Goal: Task Accomplishment & Management: Manage account settings

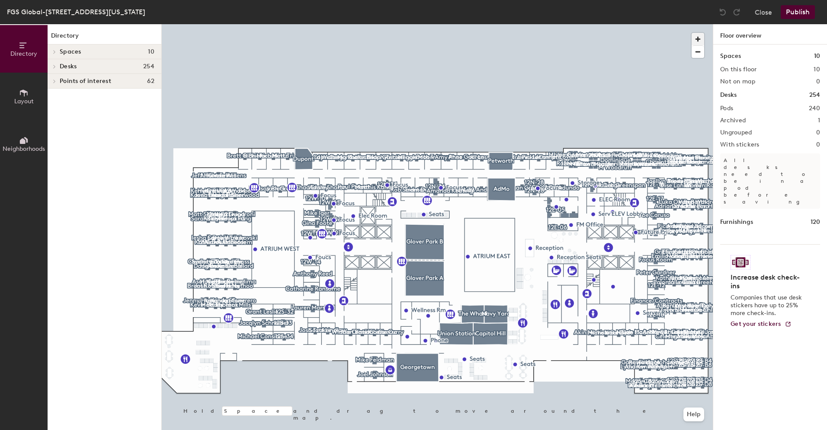
click at [697, 34] on span "button" at bounding box center [697, 39] width 13 height 13
click at [699, 37] on span "button" at bounding box center [697, 39] width 13 height 13
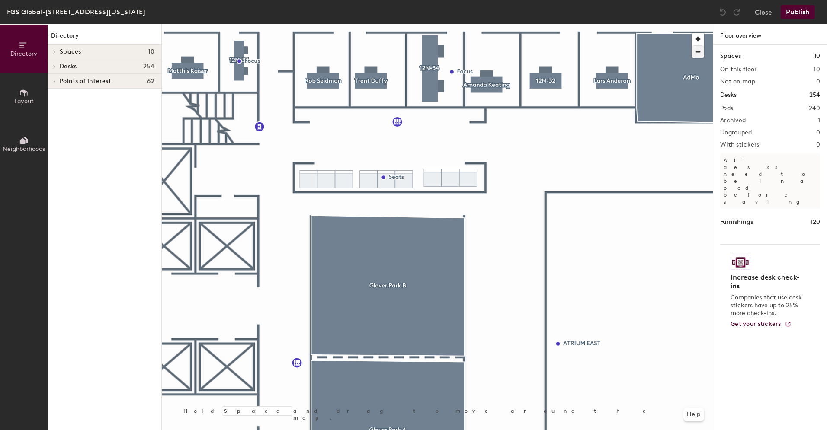
click at [568, 24] on div at bounding box center [437, 24] width 551 height 0
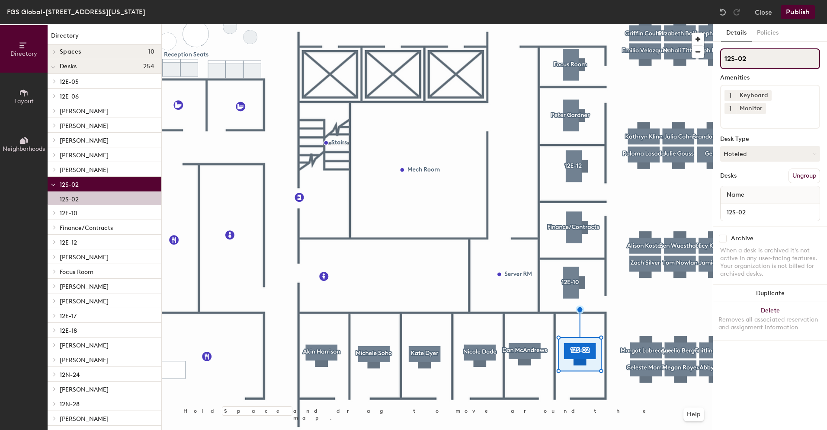
drag, startPoint x: 749, startPoint y: 57, endPoint x: 715, endPoint y: 58, distance: 33.3
click at [715, 58] on div "Details Policies 12S-02 Amenities 1 Keyboard 1 Monitor Desk Type Hoteled Desks …" at bounding box center [770, 227] width 114 height 406
paste input "[PERSON_NAME]"
type input "[PERSON_NAME]"
click at [744, 146] on button "Hoteled" at bounding box center [770, 154] width 100 height 16
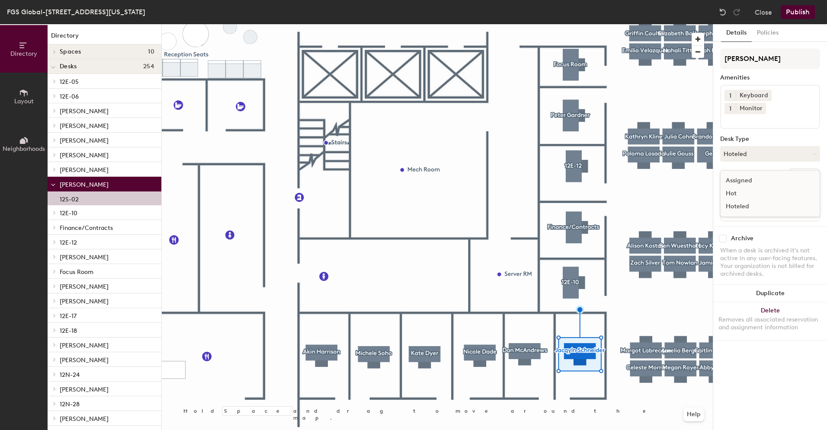
click at [737, 174] on div "Assigned" at bounding box center [763, 180] width 86 height 13
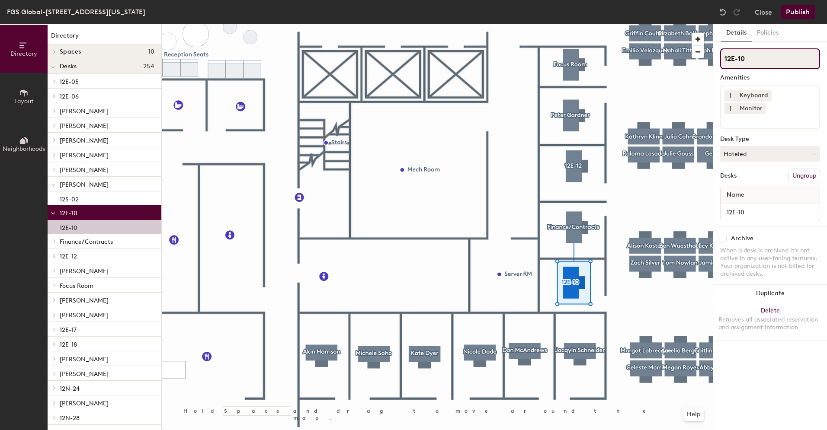
drag, startPoint x: 752, startPoint y: 55, endPoint x: 722, endPoint y: 58, distance: 29.5
click at [722, 58] on input "12E-10" at bounding box center [770, 58] width 100 height 21
paste input "[PERSON_NAME]"
type input "[PERSON_NAME]"
click at [773, 146] on button "Hoteled" at bounding box center [770, 154] width 100 height 16
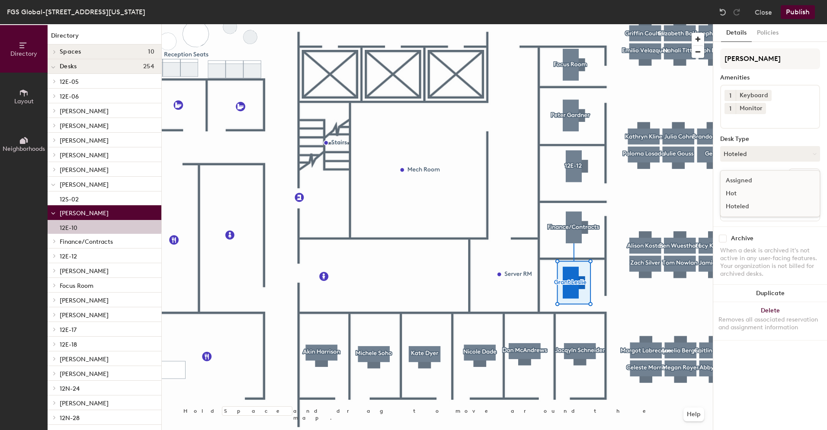
click at [756, 174] on div "Assigned" at bounding box center [763, 180] width 86 height 13
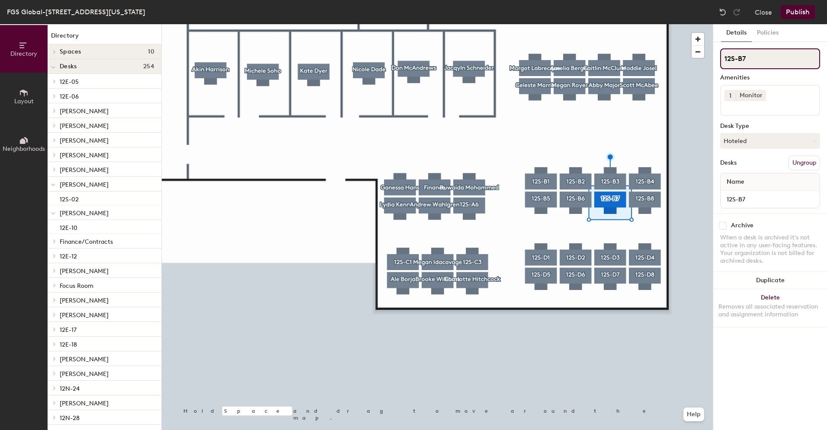
drag, startPoint x: 755, startPoint y: 58, endPoint x: 715, endPoint y: 56, distance: 39.4
click at [715, 56] on div "Details Policies 12S-B7 Amenities 1 Monitor Desk Type Hoteled Desks Ungroup Nam…" at bounding box center [770, 227] width 114 height 406
paste input "[PERSON_NAME]"
type input "[PERSON_NAME]"
click at [752, 136] on button "Hoteled" at bounding box center [770, 141] width 100 height 16
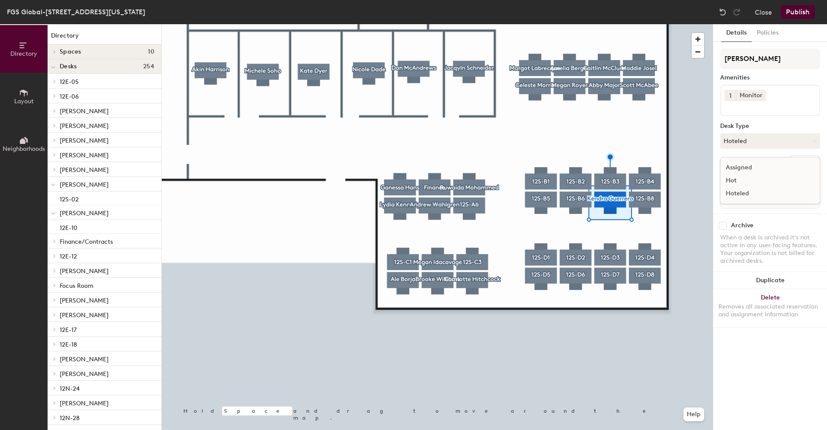
click at [750, 163] on div "Assigned" at bounding box center [763, 167] width 86 height 13
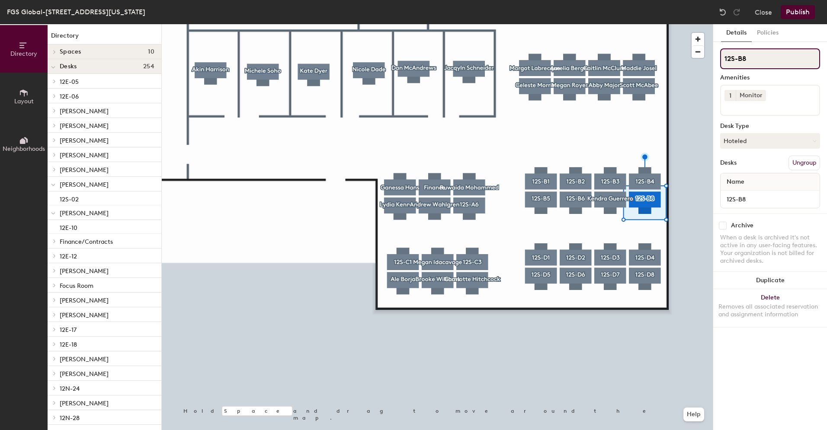
click at [767, 58] on input "12S-B8" at bounding box center [770, 58] width 100 height 21
click at [709, 56] on div "Directory Layout Neighborhoods Directory Spaces 10 AdMo Capitol Hill Dupont Geo…" at bounding box center [413, 227] width 827 height 406
paste input "[PERSON_NAME]"
type input "[PERSON_NAME]"
click at [757, 137] on button "Hoteled" at bounding box center [770, 141] width 100 height 16
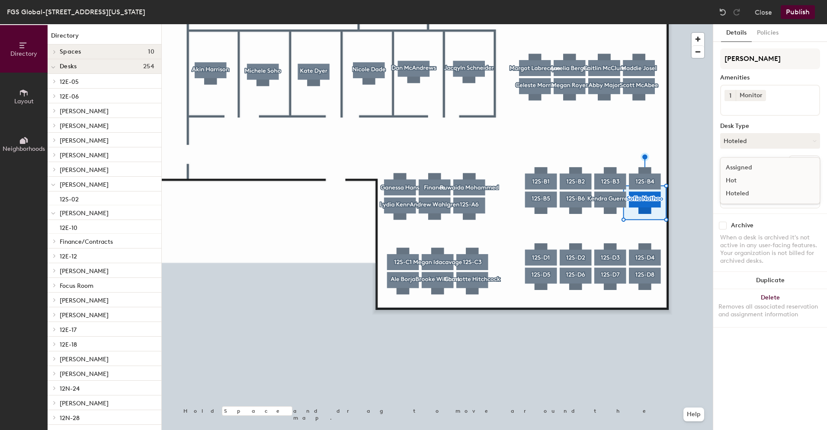
click at [745, 169] on div "Assigned" at bounding box center [763, 167] width 86 height 13
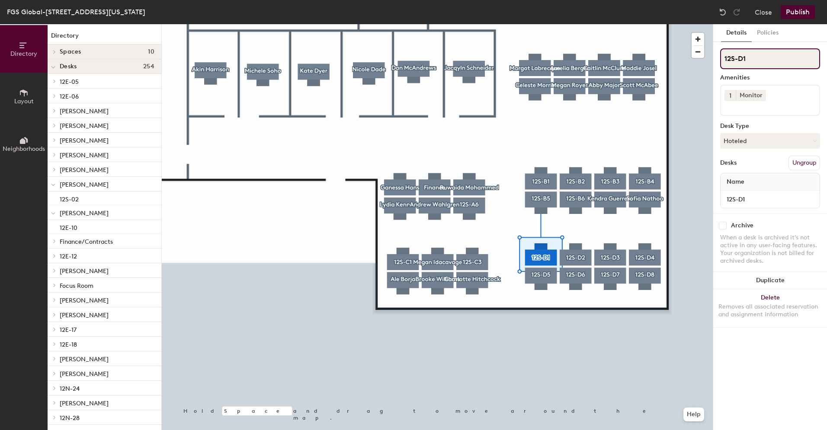
click at [772, 58] on input "12S-D1" at bounding box center [770, 58] width 100 height 21
drag, startPoint x: 765, startPoint y: 57, endPoint x: 723, endPoint y: 57, distance: 42.4
click at [723, 57] on input "12S-D1" at bounding box center [770, 58] width 100 height 21
paste input "[PERSON_NAME]"
type input "[PERSON_NAME]"
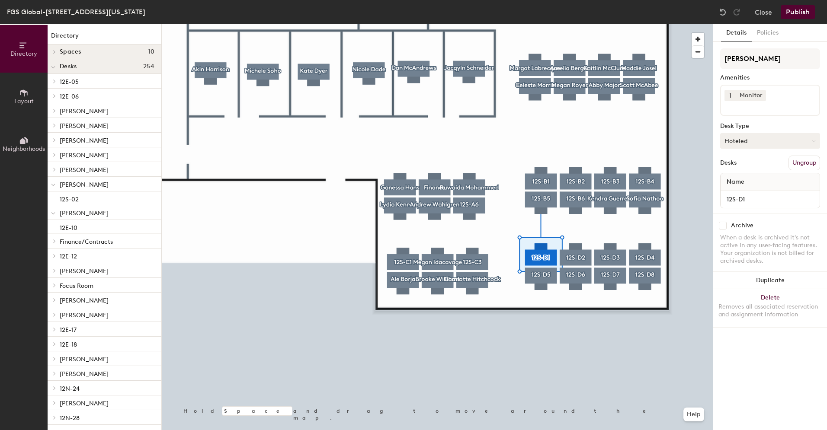
click at [785, 142] on button "Hoteled" at bounding box center [770, 141] width 100 height 16
click at [744, 165] on div "Assigned" at bounding box center [763, 167] width 86 height 13
click at [571, 24] on div at bounding box center [437, 24] width 551 height 0
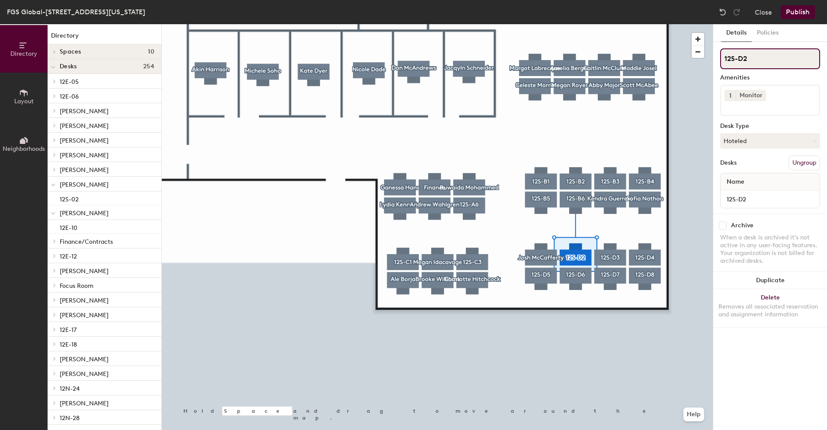
click at [754, 62] on input "12S-D2" at bounding box center [770, 58] width 100 height 21
drag, startPoint x: 740, startPoint y: 59, endPoint x: 724, endPoint y: 59, distance: 16.4
click at [724, 59] on input "12S-D2" at bounding box center [770, 58] width 100 height 21
paste input ": [PERSON_NAME]"
type input ": [PERSON_NAME]"
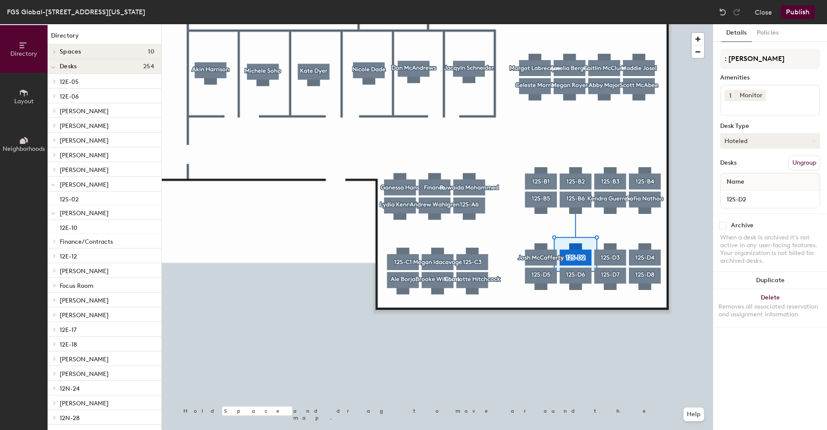
click at [763, 136] on button "Hoteled" at bounding box center [770, 141] width 100 height 16
click at [749, 170] on div "Assigned" at bounding box center [763, 167] width 86 height 13
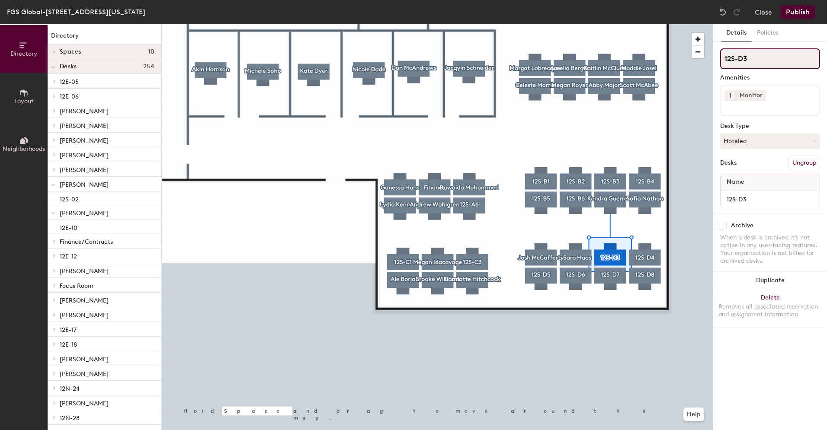
drag, startPoint x: 757, startPoint y: 61, endPoint x: 724, endPoint y: 58, distance: 33.4
click at [724, 58] on input "12S-D3" at bounding box center [770, 58] width 100 height 21
paste input "[PERSON_NAME]"
type input "[PERSON_NAME]"
click at [770, 143] on button "Hoteled" at bounding box center [770, 141] width 100 height 16
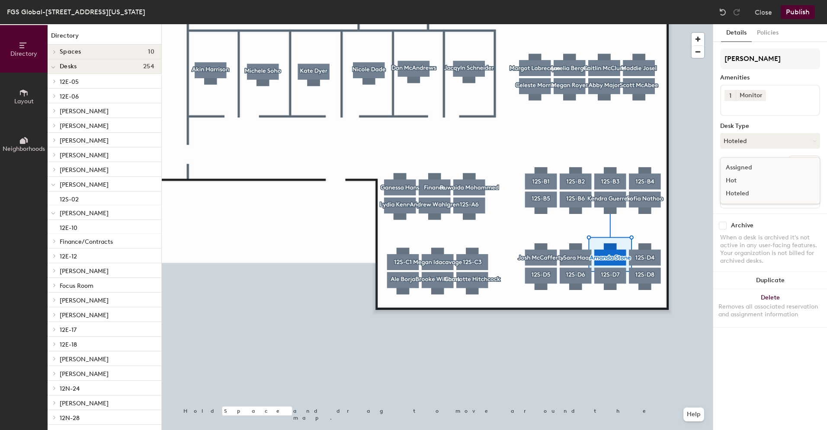
click at [750, 165] on div "Assigned" at bounding box center [763, 167] width 86 height 13
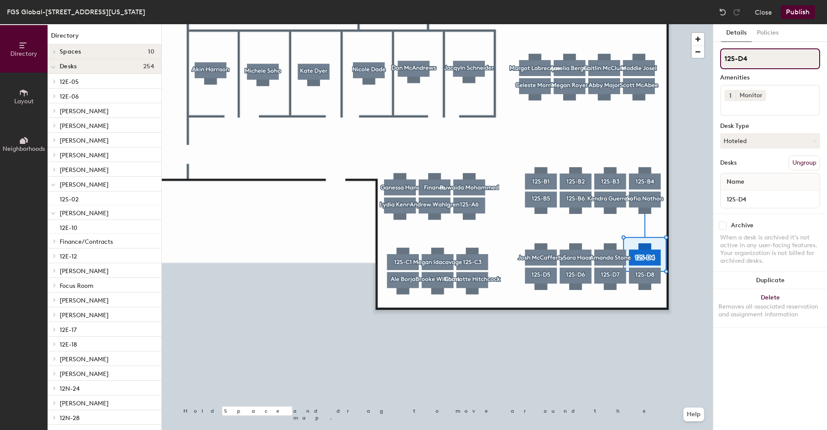
click at [760, 53] on input "12S-D4" at bounding box center [770, 58] width 100 height 21
drag, startPoint x: 753, startPoint y: 56, endPoint x: 718, endPoint y: 57, distance: 34.2
click at [718, 57] on div "Details Policies 12S-D4 Amenities 1 Monitor Desk Type Hoteled Desks Ungroup Nam…" at bounding box center [770, 227] width 114 height 406
paste input "[PERSON_NAME]"
type input "[PERSON_NAME]"
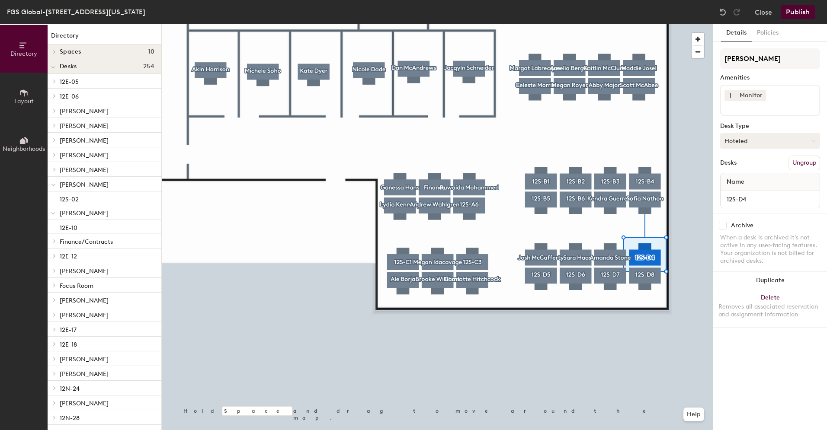
click at [774, 144] on button "Hoteled" at bounding box center [770, 141] width 100 height 16
click at [745, 168] on div "Assigned" at bounding box center [763, 167] width 86 height 13
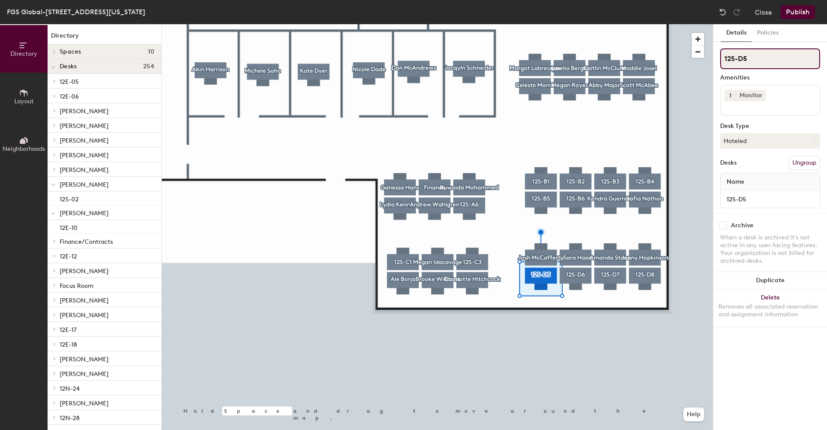
click at [749, 59] on input "12S-D5" at bounding box center [770, 58] width 100 height 21
drag, startPoint x: 749, startPoint y: 59, endPoint x: 721, endPoint y: 60, distance: 27.2
click at [721, 60] on input "12S-D5" at bounding box center [770, 58] width 100 height 21
paste input "[PERSON_NAME]"
type input "[PERSON_NAME]"
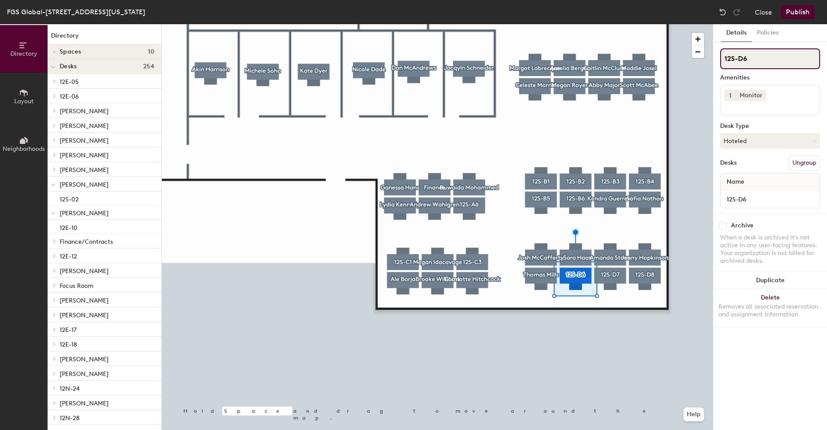
click at [760, 57] on input "12S-D6" at bounding box center [770, 58] width 100 height 21
drag, startPoint x: 754, startPoint y: 57, endPoint x: 705, endPoint y: 56, distance: 49.7
click at [705, 56] on div "Directory Layout Neighborhoods Directory Spaces 10 AdMo Capitol Hill Dupont Geo…" at bounding box center [413, 227] width 827 height 406
paste input "[PERSON_NAME]"
type input "[PERSON_NAME]"
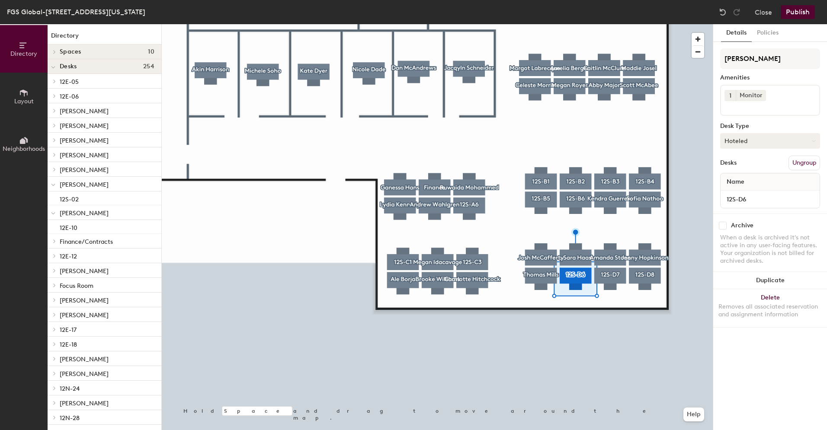
click at [773, 140] on button "Hoteled" at bounding box center [770, 141] width 100 height 16
click at [751, 166] on div "Assigned" at bounding box center [763, 167] width 86 height 13
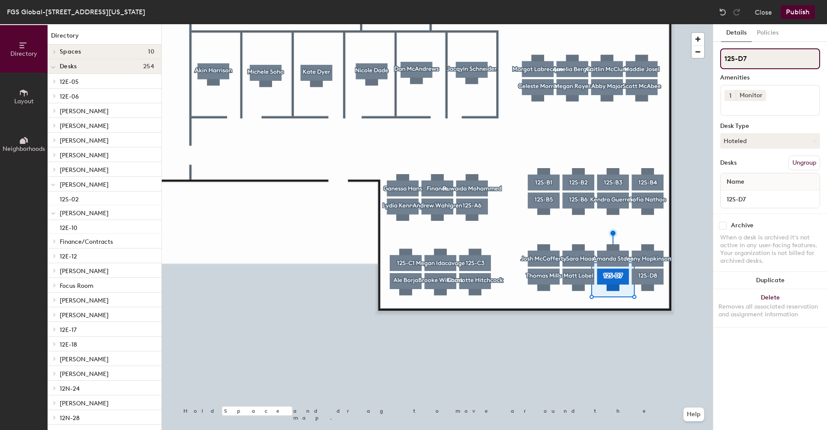
click at [753, 55] on input "12S-D7" at bounding box center [770, 58] width 100 height 21
drag, startPoint x: 744, startPoint y: 57, endPoint x: 723, endPoint y: 58, distance: 21.3
click at [723, 58] on input "12S-D7" at bounding box center [770, 58] width 100 height 21
paste input "[PERSON_NAME]"
type input "[PERSON_NAME]"
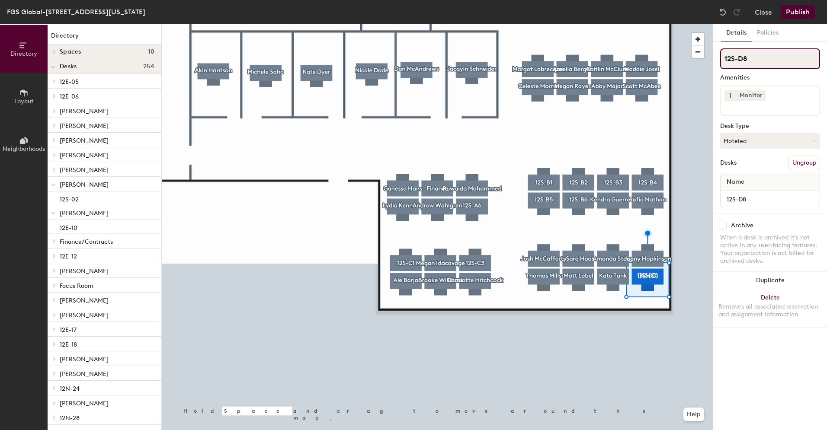
drag, startPoint x: 759, startPoint y: 57, endPoint x: 750, endPoint y: 59, distance: 8.8
click at [758, 57] on input "12S-D8" at bounding box center [770, 58] width 100 height 21
drag, startPoint x: 746, startPoint y: 60, endPoint x: 724, endPoint y: 61, distance: 21.7
click at [724, 61] on input "12S-D8" at bounding box center [770, 58] width 100 height 21
paste input "[PERSON_NAME]"
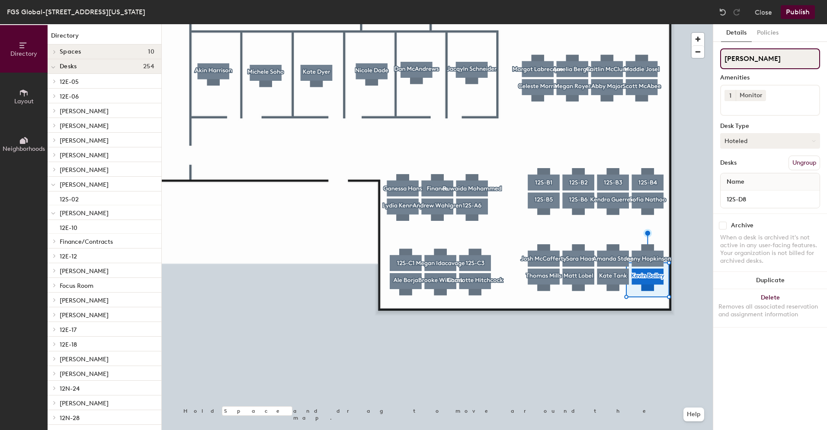
type input "[PERSON_NAME]"
click at [751, 146] on button "Hoteled" at bounding box center [770, 141] width 100 height 16
click at [745, 165] on div "Assigned" at bounding box center [763, 167] width 86 height 13
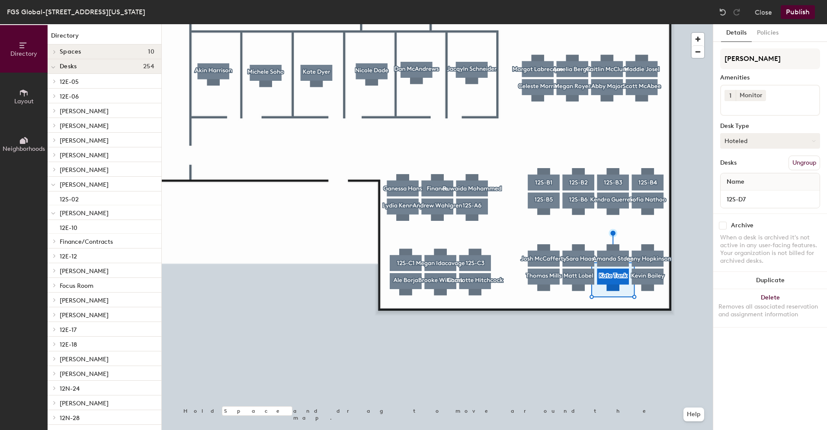
click at [751, 134] on button "Hoteled" at bounding box center [770, 141] width 100 height 16
click at [739, 164] on div "Assigned" at bounding box center [763, 167] width 86 height 13
click at [757, 139] on button "Hoteled" at bounding box center [770, 141] width 100 height 16
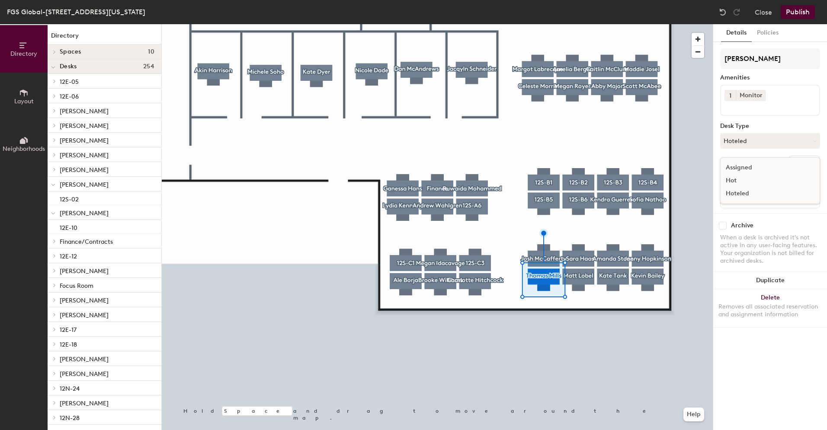
click at [743, 166] on div "Assigned" at bounding box center [763, 167] width 86 height 13
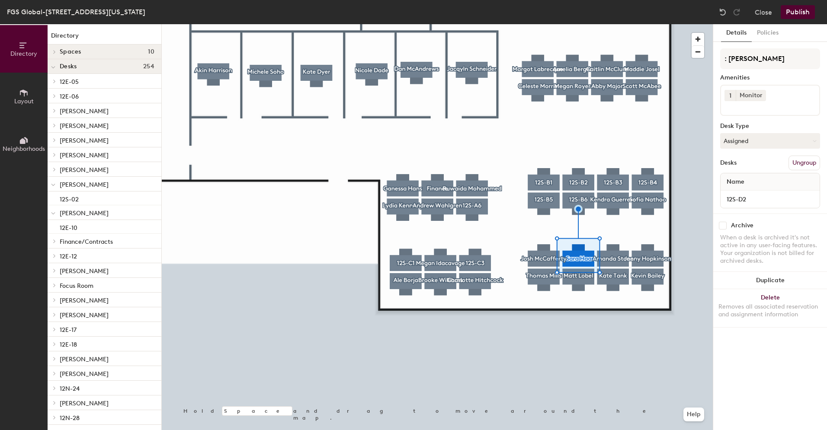
click at [542, 24] on div at bounding box center [437, 24] width 551 height 0
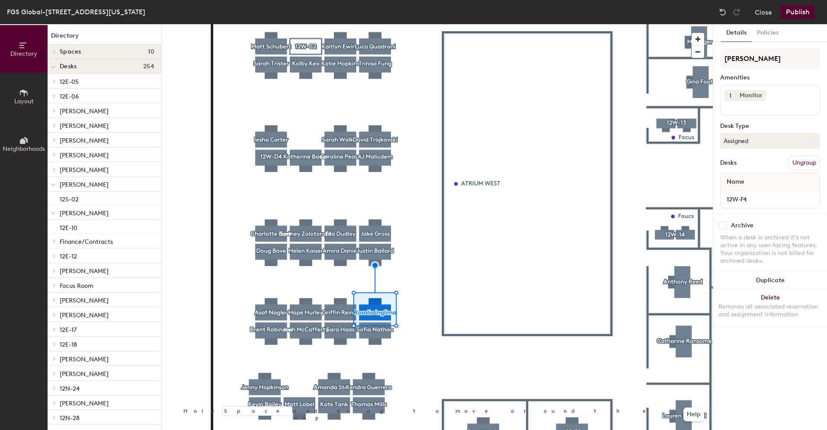
click at [298, 24] on div at bounding box center [437, 24] width 551 height 0
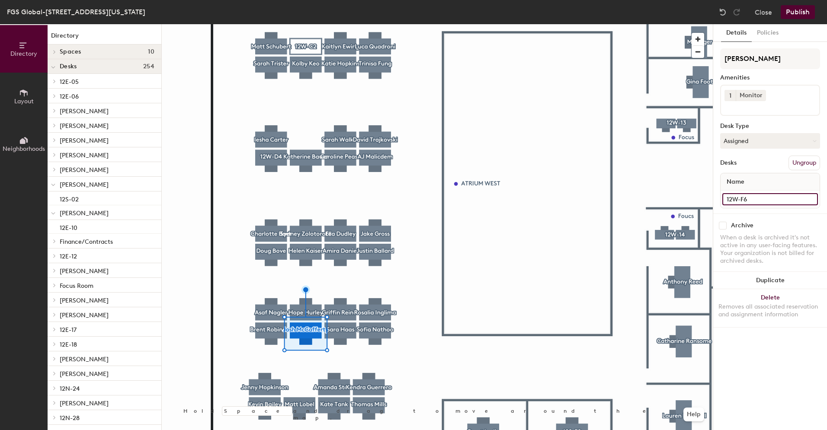
click at [763, 204] on input "12W-F6" at bounding box center [770, 199] width 96 height 12
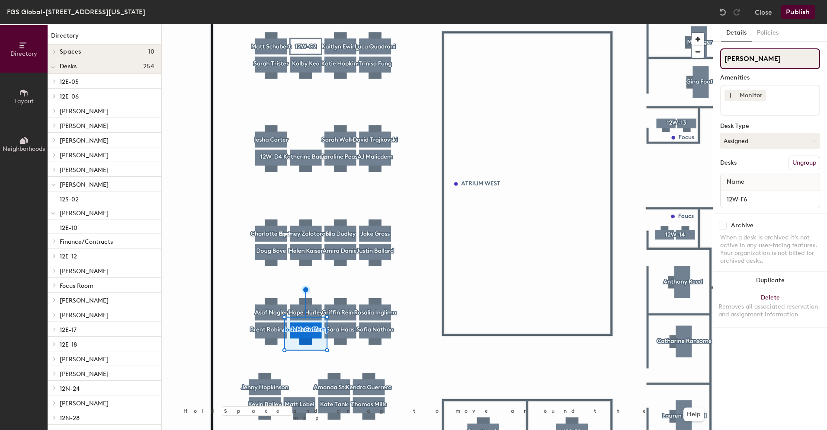
click at [785, 58] on input "[PERSON_NAME]" at bounding box center [770, 58] width 100 height 21
drag, startPoint x: 779, startPoint y: 57, endPoint x: 724, endPoint y: 59, distance: 55.4
click at [724, 59] on input "[PERSON_NAME]" at bounding box center [770, 58] width 100 height 21
paste input "12W-F6"
type input "12W-F6"
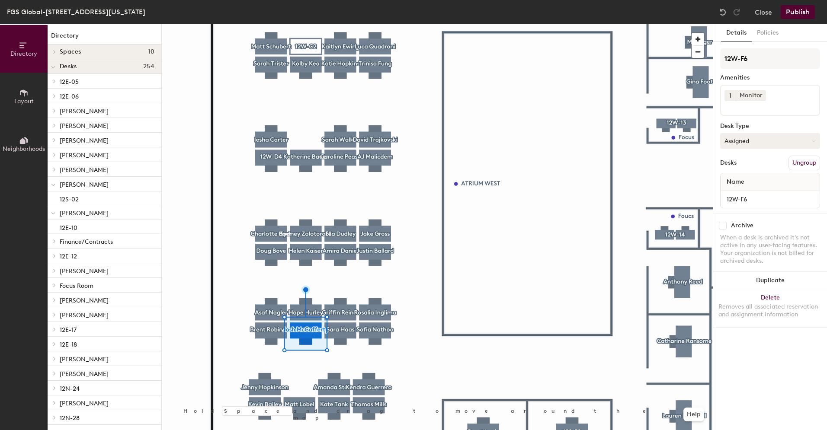
click at [744, 138] on button "Assigned" at bounding box center [770, 141] width 100 height 16
click at [734, 191] on div "Hoteled" at bounding box center [763, 193] width 86 height 13
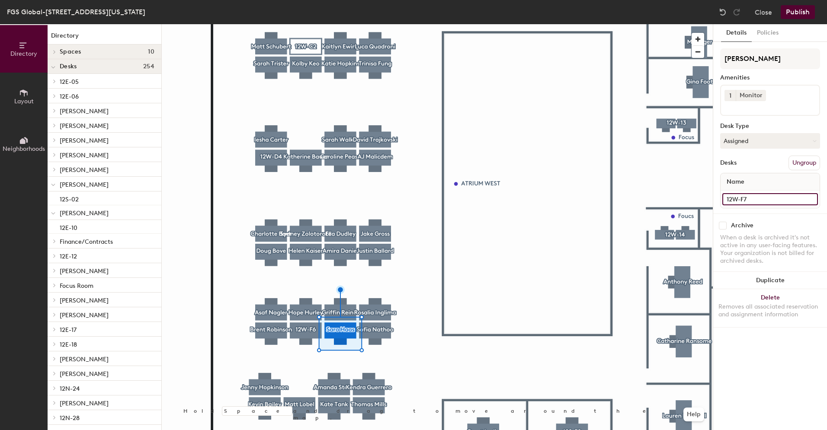
click at [749, 201] on input "12W-F7" at bounding box center [770, 199] width 96 height 12
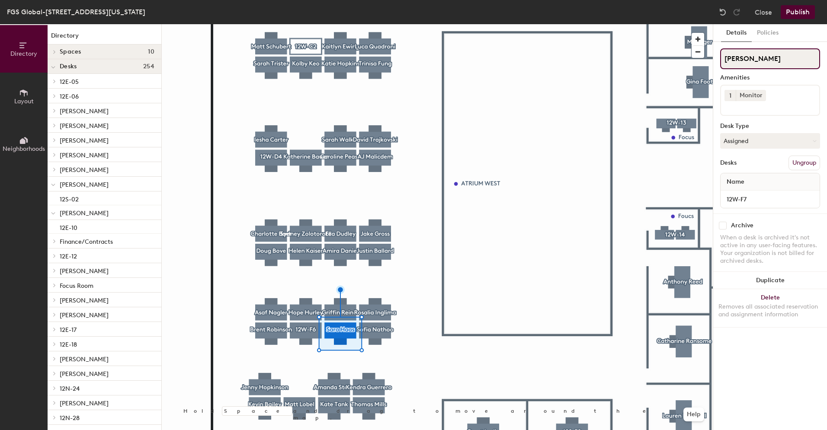
click at [766, 57] on input "[PERSON_NAME]" at bounding box center [770, 58] width 100 height 21
drag, startPoint x: 766, startPoint y: 57, endPoint x: 715, endPoint y: 57, distance: 51.0
click at [715, 57] on div "Details Policies [PERSON_NAME] Amenities 1 Monitor Desk Type Assigned Desks Ung…" at bounding box center [770, 227] width 114 height 406
paste input "12W-F7"
type input "12W-F7"
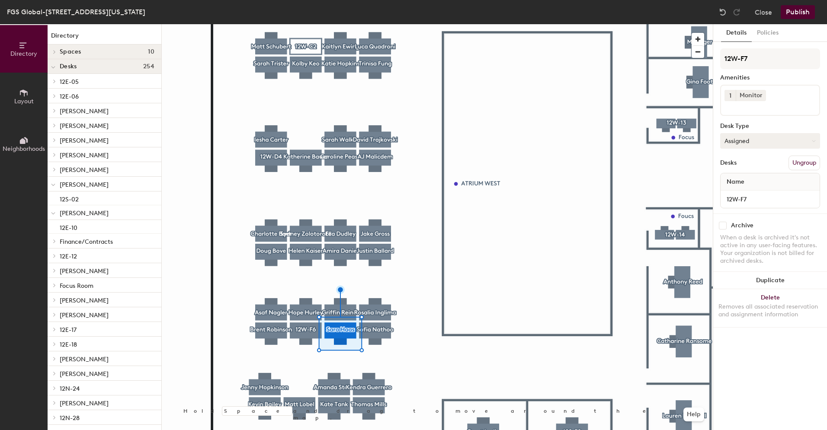
click at [743, 147] on button "Assigned" at bounding box center [770, 141] width 100 height 16
click at [737, 191] on div "Hoteled" at bounding box center [763, 193] width 86 height 13
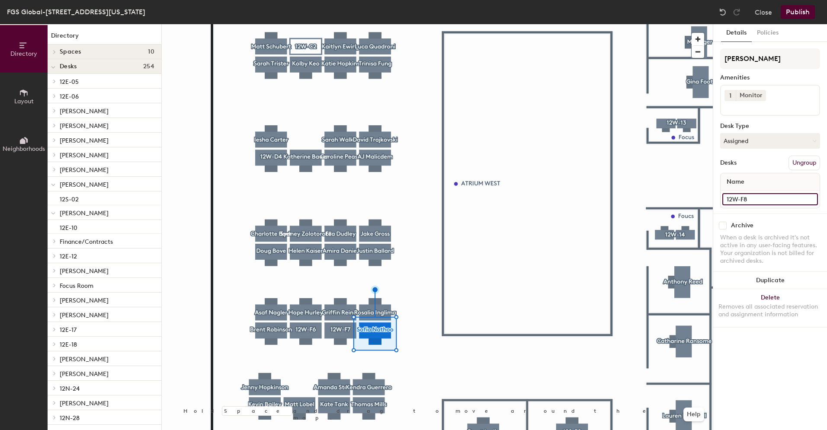
click at [745, 203] on input "12W-F8" at bounding box center [770, 199] width 96 height 12
click at [760, 137] on button "Assigned" at bounding box center [770, 141] width 100 height 16
click at [739, 190] on div "Hoteled" at bounding box center [763, 193] width 86 height 13
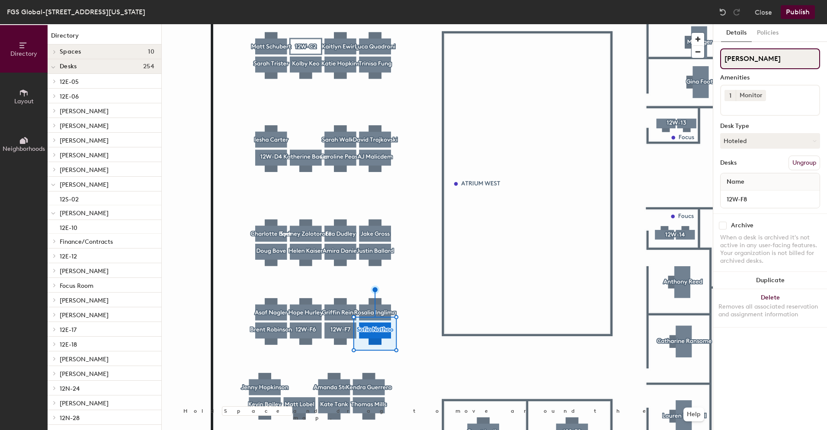
click at [768, 57] on input "[PERSON_NAME]" at bounding box center [770, 58] width 100 height 21
drag, startPoint x: 763, startPoint y: 56, endPoint x: 718, endPoint y: 57, distance: 45.8
click at [718, 57] on div "Details Policies [PERSON_NAME] Amenities 1 Monitor Desk Type Hoteled Desks Ungr…" at bounding box center [770, 227] width 114 height 406
paste input "12W-F8"
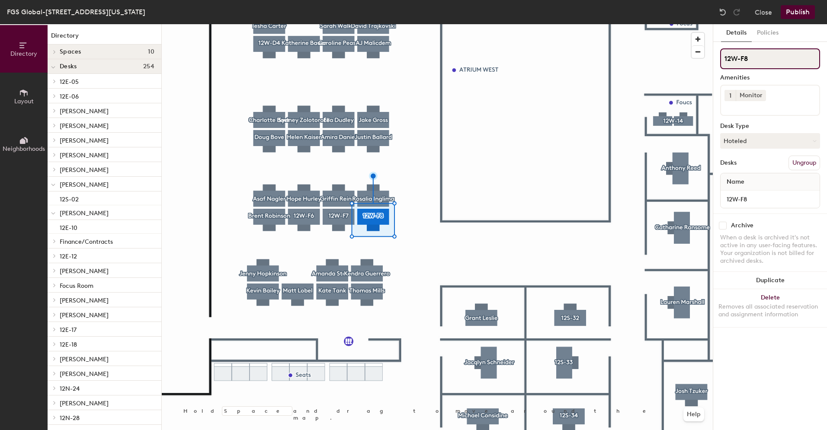
type input "12W-F8"
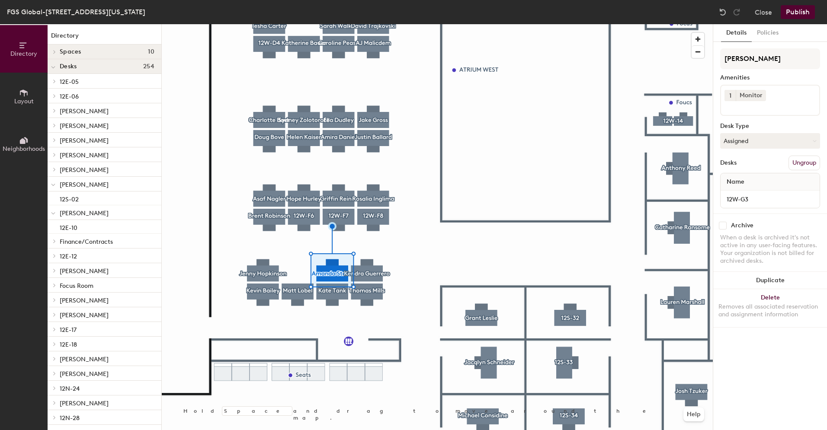
click at [272, 24] on div at bounding box center [437, 24] width 551 height 0
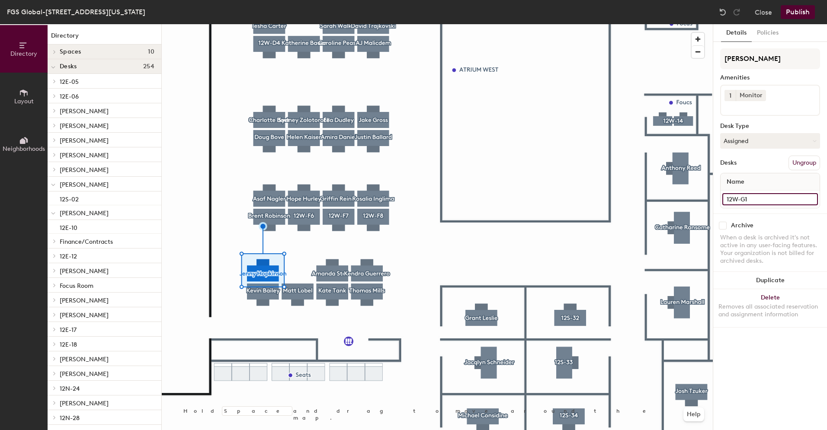
click at [750, 199] on input "12W-G1" at bounding box center [770, 199] width 96 height 12
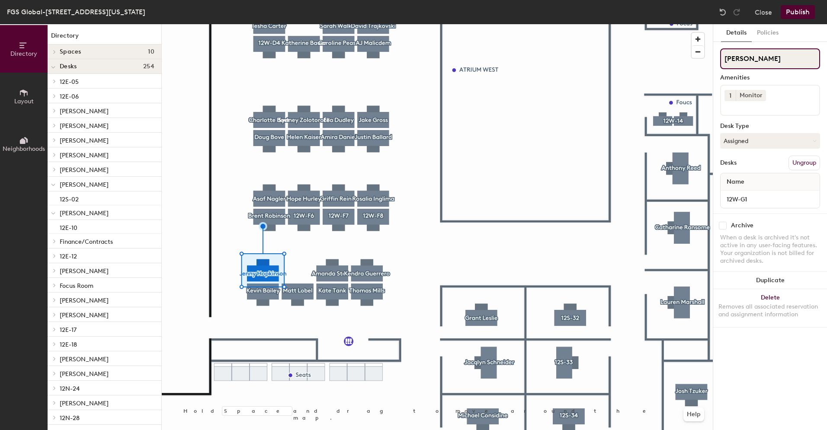
click at [788, 58] on input "[PERSON_NAME]" at bounding box center [770, 58] width 100 height 21
drag, startPoint x: 788, startPoint y: 58, endPoint x: 723, endPoint y: 60, distance: 64.9
click at [723, 60] on input "[PERSON_NAME]" at bounding box center [770, 58] width 100 height 21
paste input "12W-G1"
type input "12W-G1"
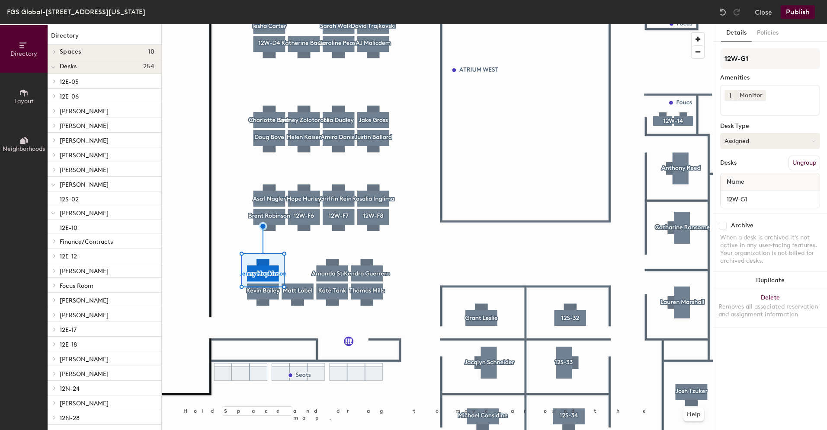
click at [731, 140] on button "Assigned" at bounding box center [770, 141] width 100 height 16
click at [732, 190] on div "Hoteled" at bounding box center [763, 193] width 86 height 13
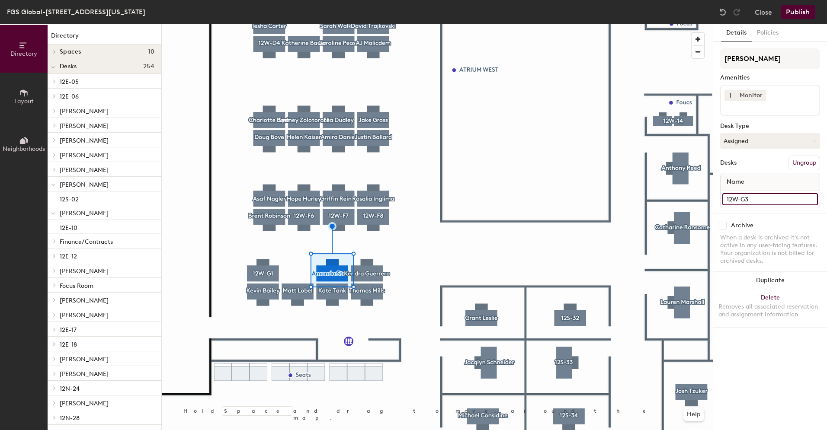
click at [751, 196] on input "12W-G3" at bounding box center [770, 199] width 96 height 12
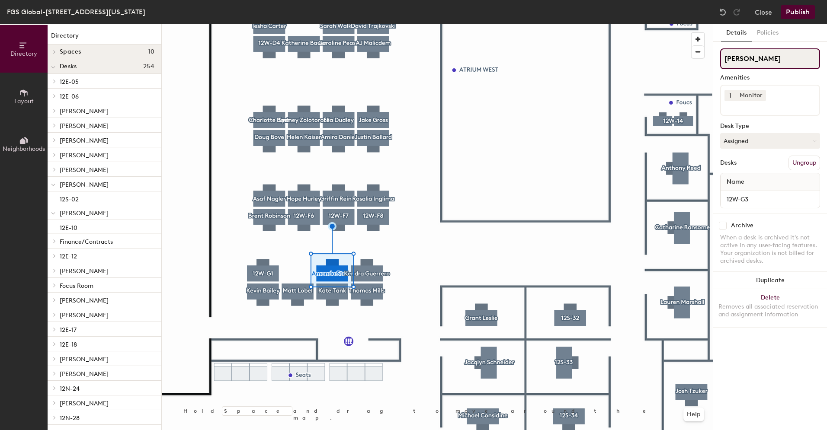
click at [770, 54] on input "[PERSON_NAME]" at bounding box center [770, 58] width 100 height 21
drag, startPoint x: 773, startPoint y: 58, endPoint x: 724, endPoint y: 60, distance: 49.7
click at [724, 60] on input "[PERSON_NAME]" at bounding box center [770, 58] width 100 height 21
paste input "12W-G3"
type input "12W-G3"
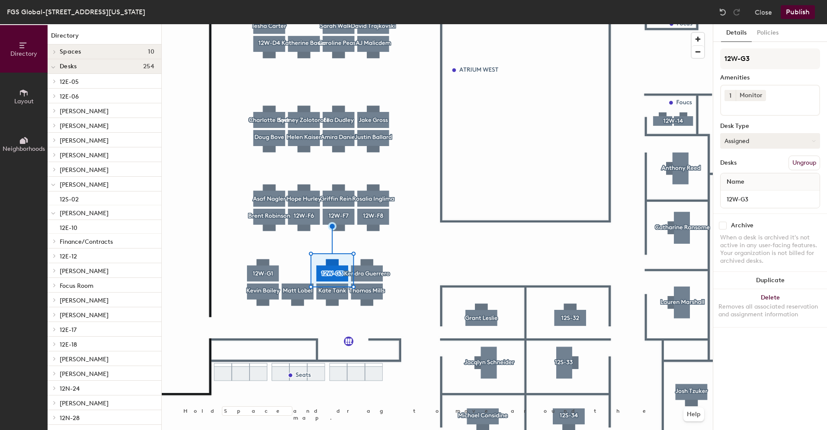
click at [760, 136] on button "Assigned" at bounding box center [770, 141] width 100 height 16
click at [734, 194] on div "Hoteled" at bounding box center [763, 193] width 86 height 13
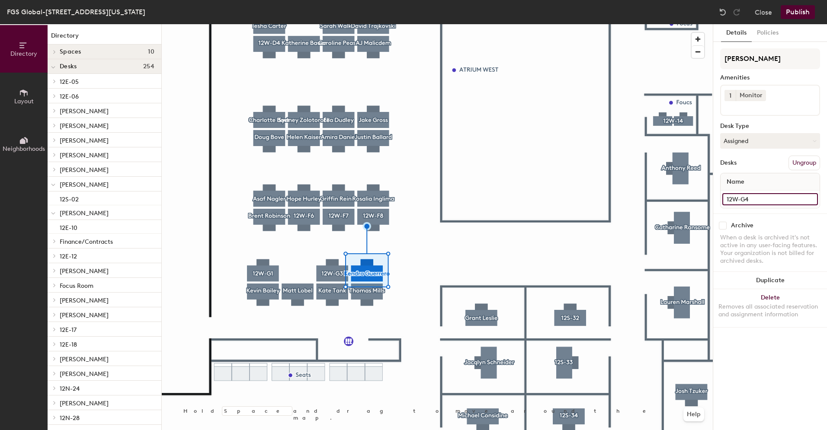
click at [749, 195] on input "12W-G4" at bounding box center [770, 199] width 96 height 12
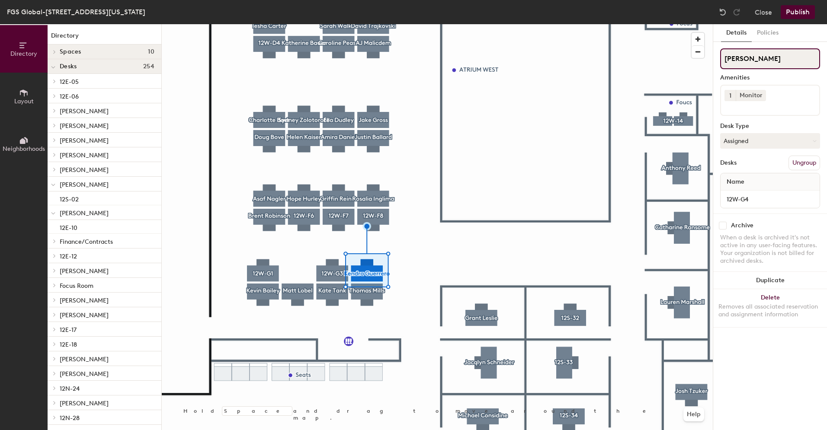
click at [776, 58] on input "[PERSON_NAME]" at bounding box center [770, 58] width 100 height 21
drag, startPoint x: 777, startPoint y: 59, endPoint x: 714, endPoint y: 61, distance: 63.6
click at [714, 61] on div "Details Policies Kendra Guerrero Amenities 1 Monitor Desk Type Assigned Desks U…" at bounding box center [770, 227] width 114 height 406
paste input "12W-G4"
type input "12W-G4"
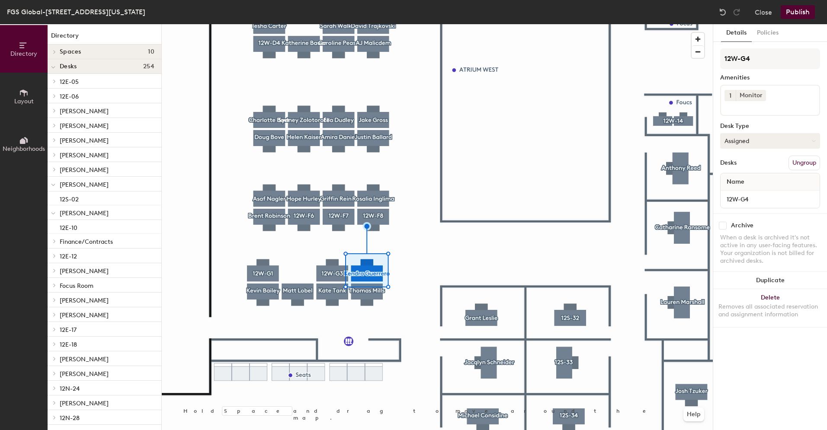
click at [745, 140] on button "Assigned" at bounding box center [770, 141] width 100 height 16
click at [736, 192] on div "Hoteled" at bounding box center [763, 193] width 86 height 13
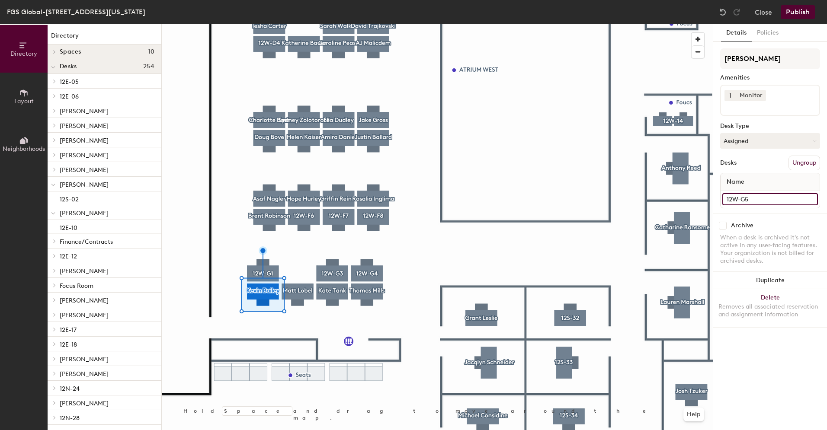
click at [743, 199] on input "12W-G5" at bounding box center [770, 199] width 96 height 12
click at [784, 140] on button "Assigned" at bounding box center [770, 141] width 100 height 16
click at [742, 194] on div "Hoteled" at bounding box center [763, 193] width 86 height 13
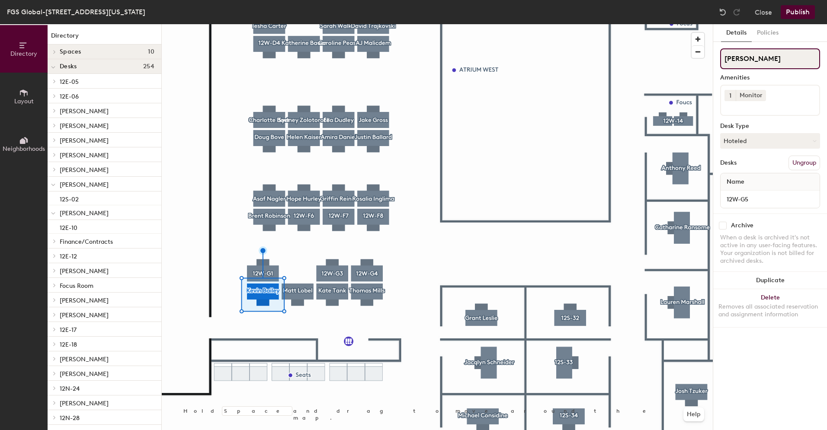
click at [766, 58] on input "[PERSON_NAME]" at bounding box center [770, 58] width 100 height 21
drag, startPoint x: 739, startPoint y: 59, endPoint x: 719, endPoint y: 58, distance: 19.9
click at [720, 58] on input "[PERSON_NAME]" at bounding box center [770, 58] width 100 height 21
paste input "12W-G5"
type input "12W-G5"
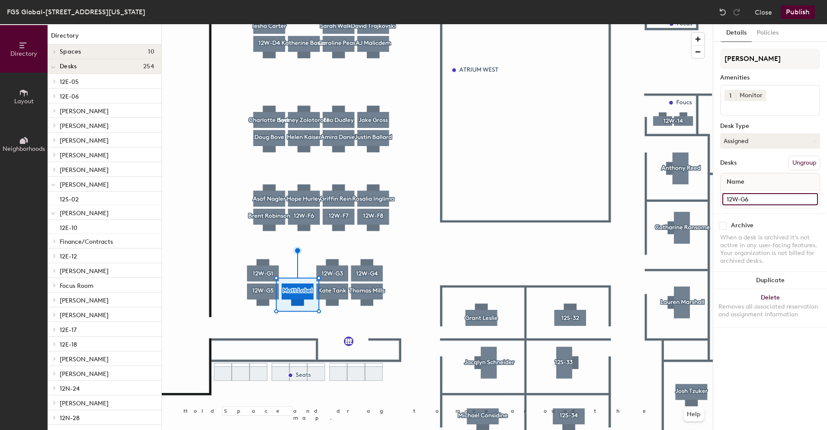
click at [740, 204] on input "12W-G6" at bounding box center [770, 199] width 96 height 12
click at [765, 141] on button "Assigned" at bounding box center [770, 141] width 100 height 16
click at [738, 194] on div "Hoteled" at bounding box center [763, 193] width 86 height 13
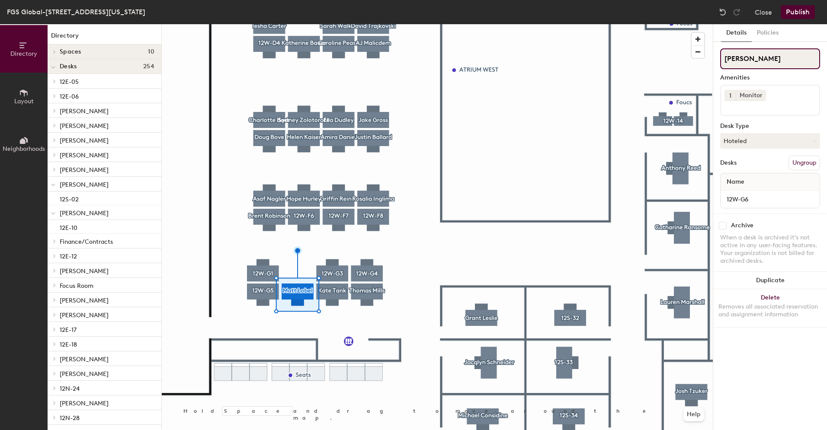
click at [763, 60] on input "[PERSON_NAME]" at bounding box center [770, 58] width 100 height 21
drag, startPoint x: 759, startPoint y: 60, endPoint x: 721, endPoint y: 62, distance: 38.1
click at [721, 62] on input "[PERSON_NAME]" at bounding box center [770, 58] width 100 height 21
paste input "12W-G6"
type input "12W-G6"
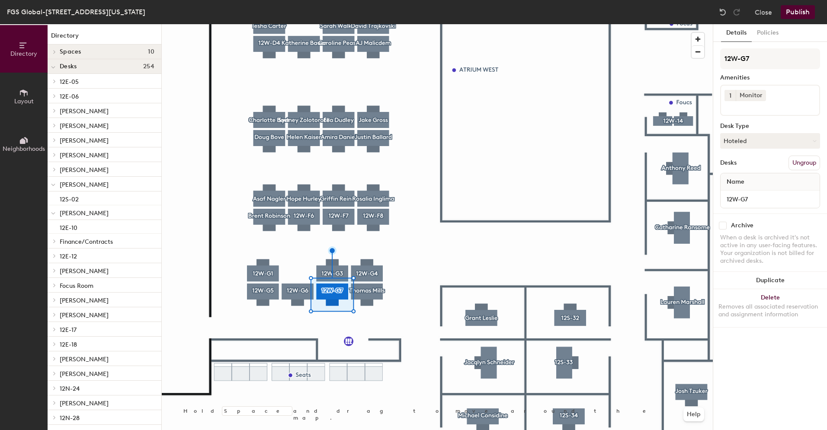
type input "12W-G7"
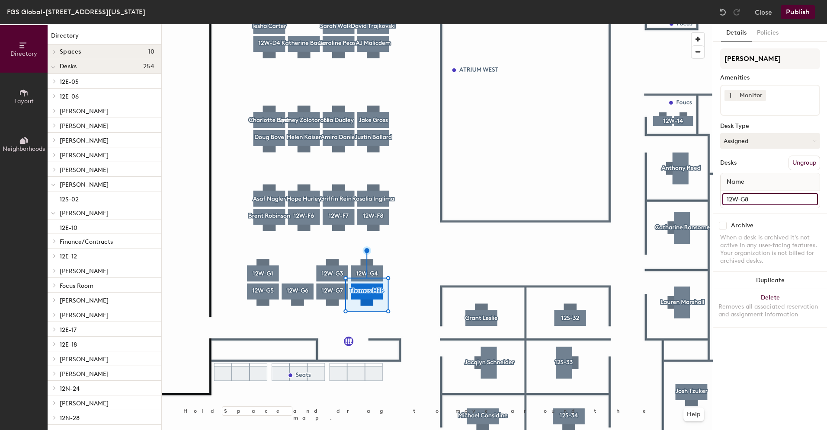
click at [753, 198] on input "12W-G8" at bounding box center [770, 199] width 96 height 12
click at [753, 141] on button "Assigned" at bounding box center [770, 141] width 100 height 16
click at [739, 189] on div "Hoteled" at bounding box center [763, 193] width 86 height 13
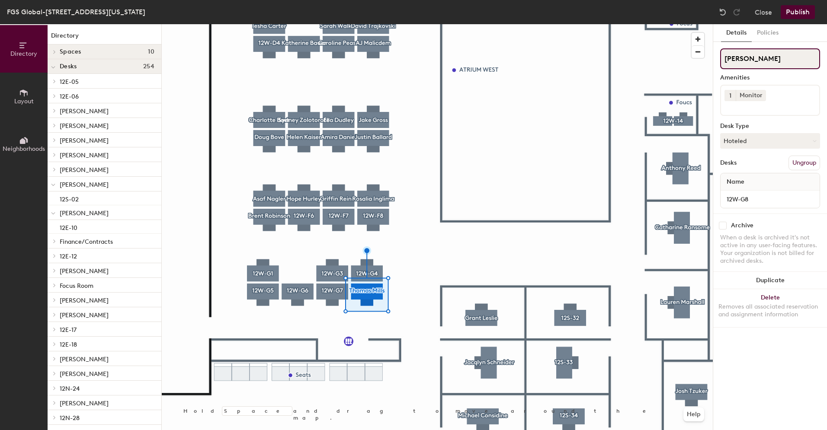
drag, startPoint x: 771, startPoint y: 54, endPoint x: 715, endPoint y: 59, distance: 56.0
click at [715, 59] on div "Details Policies Thomas Mills Amenities 1 Monitor Desk Type Hoteled Desks Ungro…" at bounding box center [770, 227] width 114 height 406
drag, startPoint x: 772, startPoint y: 58, endPoint x: 719, endPoint y: 58, distance: 53.2
click at [719, 58] on div "Details Policies Thomas Mills Amenities 1 Monitor Desk Type Hoteled Desks Ungro…" at bounding box center [770, 227] width 114 height 406
paste input "12W-G8"
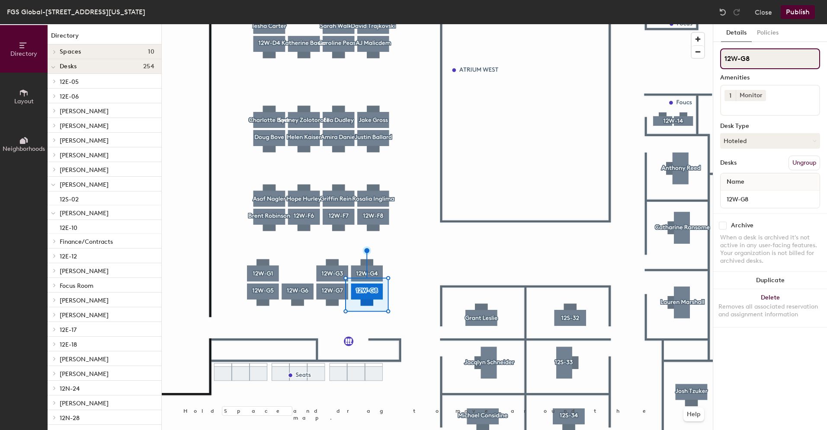
type input "12W-G8"
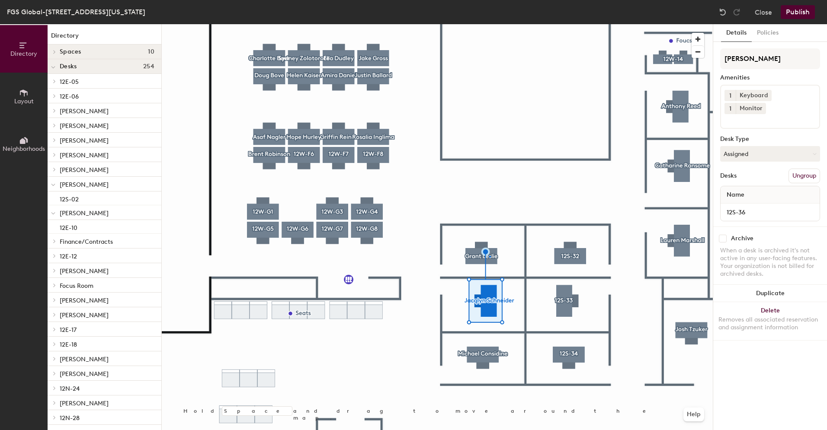
click at [489, 24] on div at bounding box center [437, 24] width 551 height 0
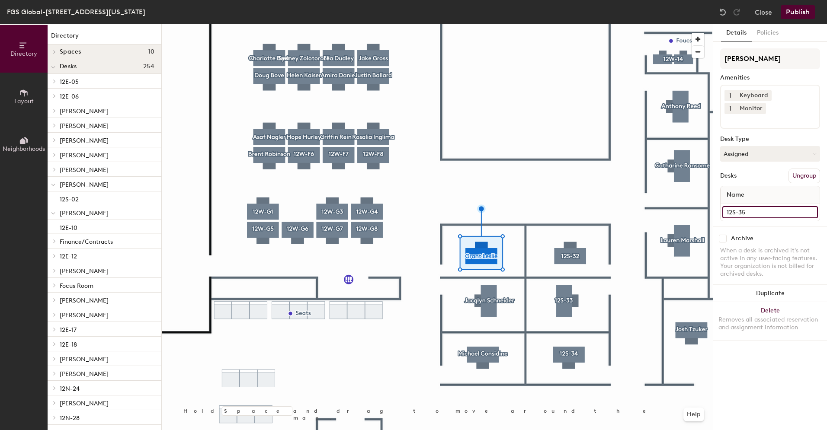
click at [750, 206] on input "12S-35" at bounding box center [770, 212] width 96 height 12
click at [742, 146] on button "Assigned" at bounding box center [770, 154] width 100 height 16
click at [738, 200] on div "Hoteled" at bounding box center [763, 206] width 86 height 13
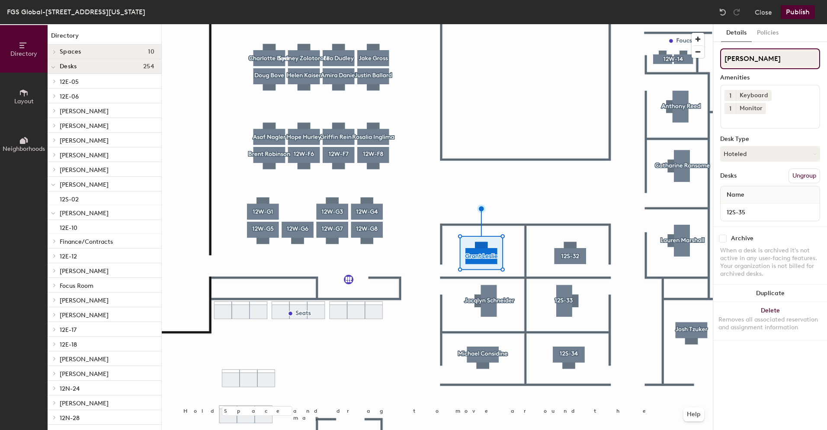
click at [777, 55] on input "[PERSON_NAME]" at bounding box center [770, 58] width 100 height 21
drag, startPoint x: 772, startPoint y: 57, endPoint x: 720, endPoint y: 57, distance: 51.9
click at [720, 57] on input "[PERSON_NAME]" at bounding box center [770, 58] width 100 height 21
paste input "12S-35"
type input "12S-35"
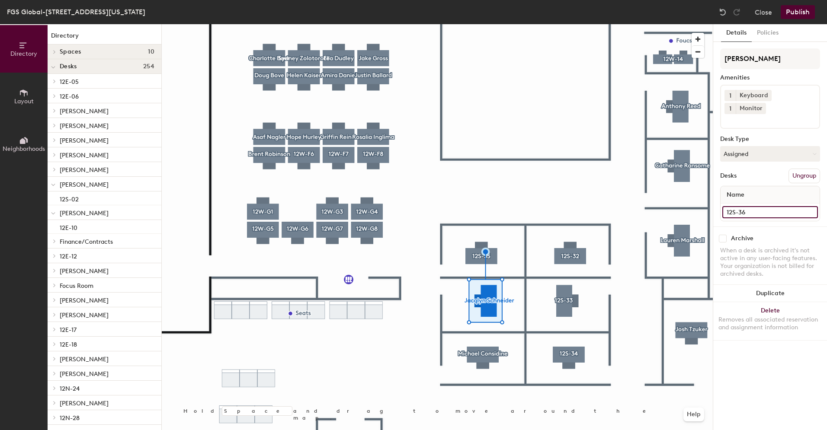
click at [747, 206] on input "12S-36" at bounding box center [770, 212] width 96 height 12
click at [747, 146] on button "Assigned" at bounding box center [770, 154] width 100 height 16
click at [728, 200] on div "Hoteled" at bounding box center [763, 206] width 86 height 13
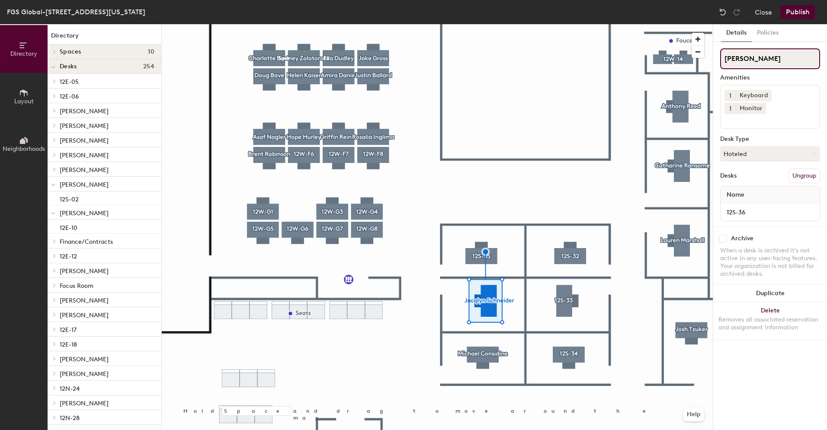
drag, startPoint x: 777, startPoint y: 54, endPoint x: 786, endPoint y: 56, distance: 9.2
click at [777, 54] on input "[PERSON_NAME]" at bounding box center [770, 58] width 100 height 21
drag, startPoint x: 789, startPoint y: 56, endPoint x: 719, endPoint y: 61, distance: 70.6
click at [719, 61] on div "Details Policies Jacqlyn Schneider Amenities 1 Keyboard 1 Monitor Desk Type Hot…" at bounding box center [770, 227] width 114 height 406
paste input "12S-36"
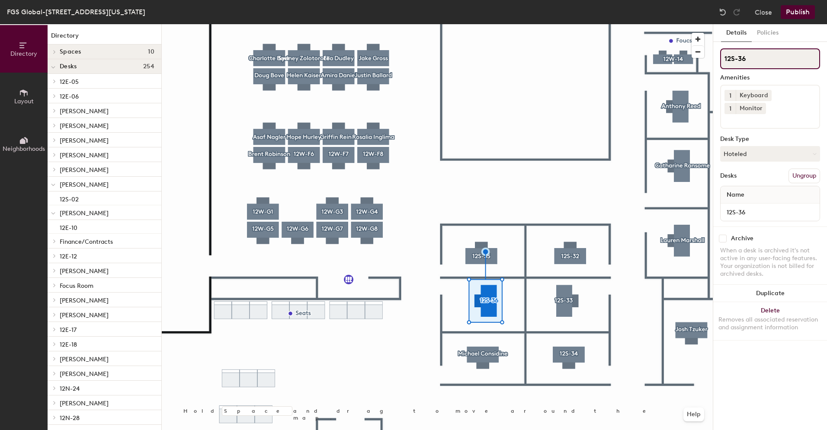
type input "12S-36"
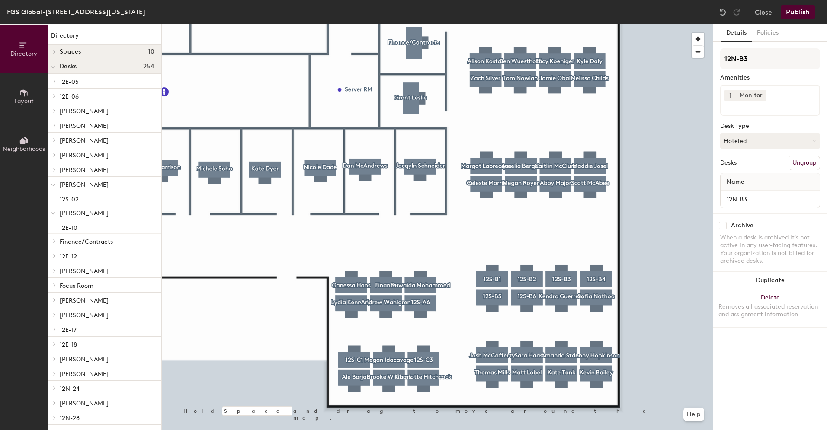
click at [399, 24] on div at bounding box center [437, 24] width 551 height 0
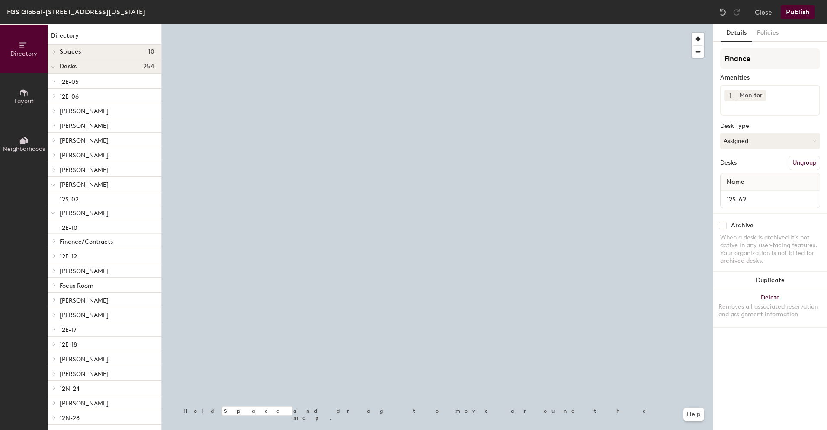
click at [797, 11] on button "Publish" at bounding box center [797, 12] width 34 height 14
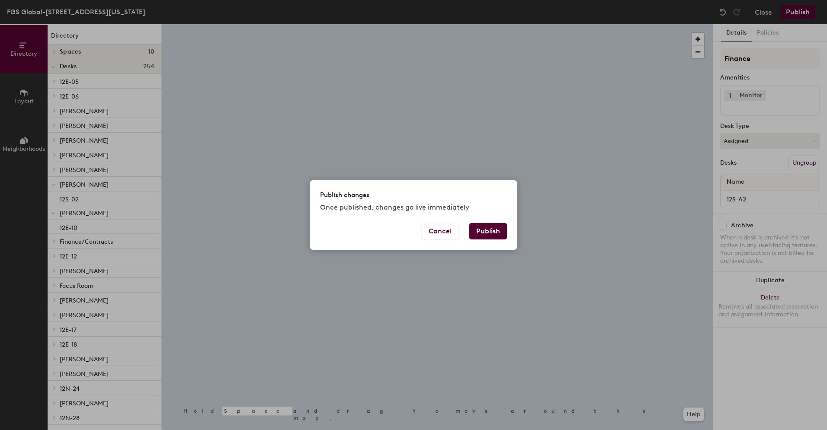
click at [496, 228] on button "Publish" at bounding box center [488, 231] width 38 height 16
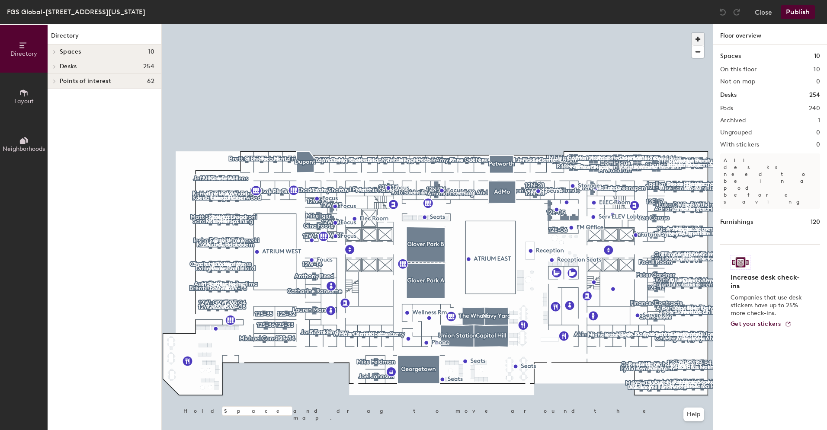
click at [697, 42] on span "button" at bounding box center [697, 39] width 13 height 13
click at [697, 39] on span "button" at bounding box center [697, 39] width 13 height 13
click at [377, 16] on div "FGS Global-[STREET_ADDRESS][US_STATE] Floor Close Publish Directory Layout Neig…" at bounding box center [413, 215] width 827 height 430
click at [418, 0] on html "Skip navigation Schedule Office People Analytics Visits Deliveries Services Man…" at bounding box center [413, 215] width 827 height 430
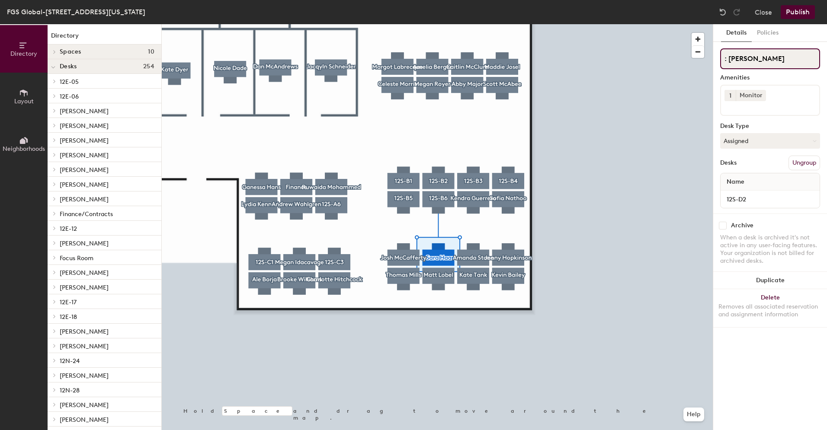
click at [727, 56] on input ": [PERSON_NAME]" at bounding box center [770, 58] width 100 height 21
click at [729, 59] on input ": [PERSON_NAME]" at bounding box center [770, 58] width 100 height 21
type input "[PERSON_NAME]"
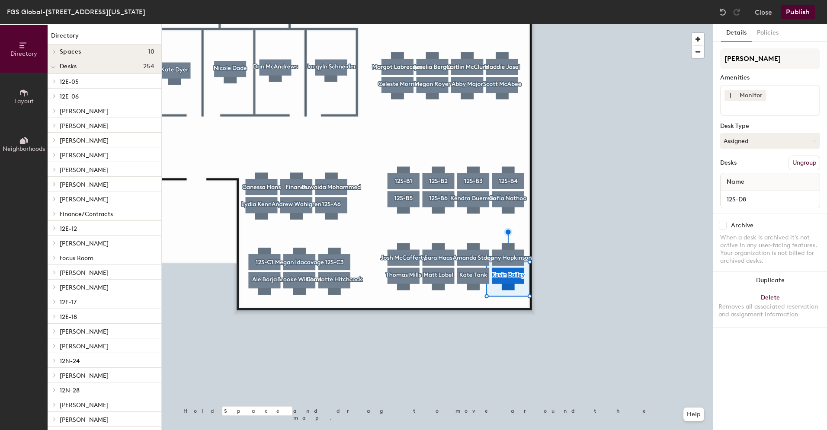
click at [802, 11] on button "Publish" at bounding box center [797, 12] width 34 height 14
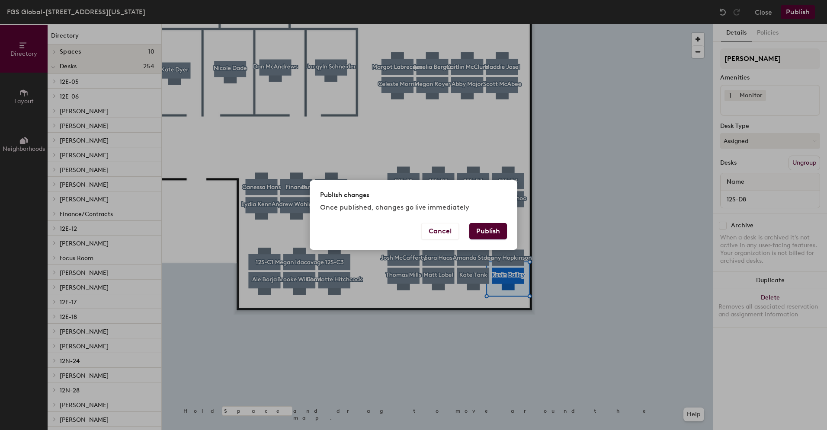
click at [488, 233] on button "Publish" at bounding box center [488, 231] width 38 height 16
